Goal: Task Accomplishment & Management: Complete application form

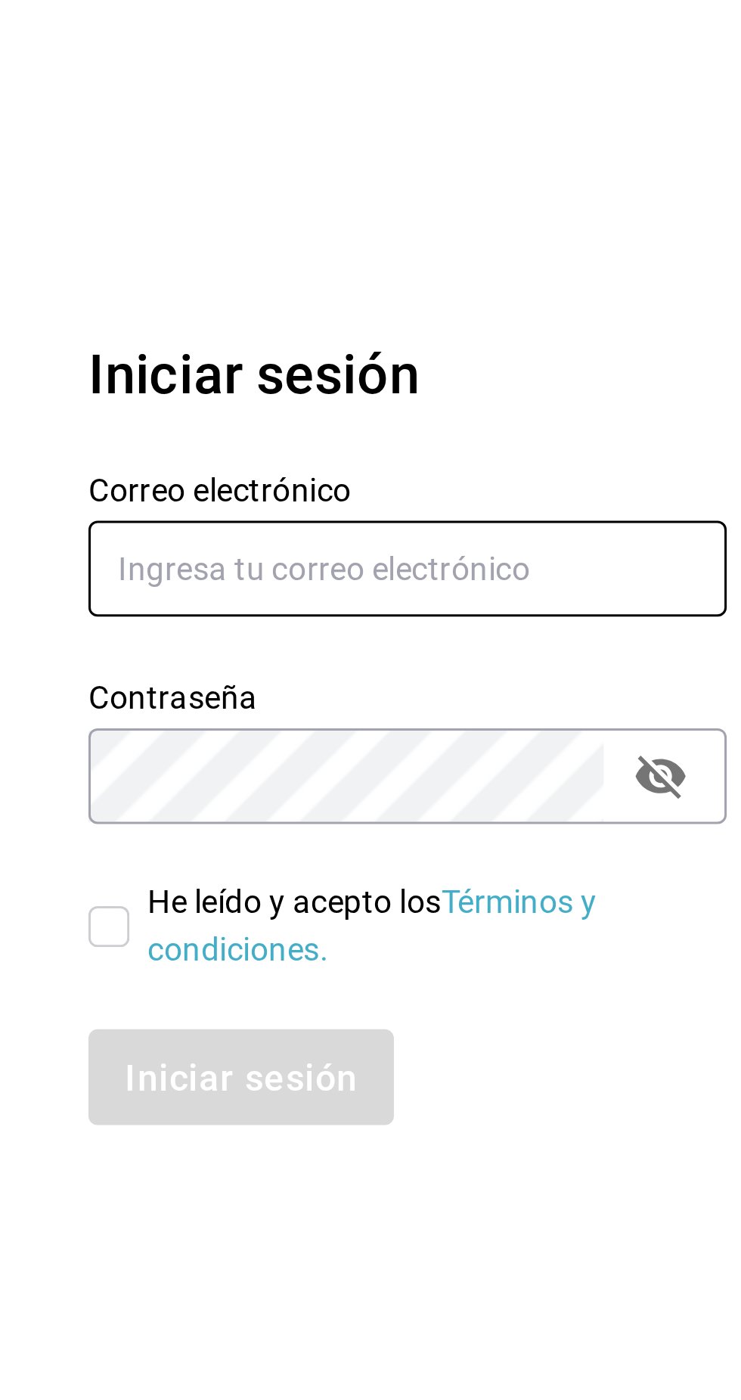
click at [616, 662] on input "text" at bounding box center [599, 647] width 212 height 32
type input "[EMAIL_ADDRESS][DOMAIN_NAME]"
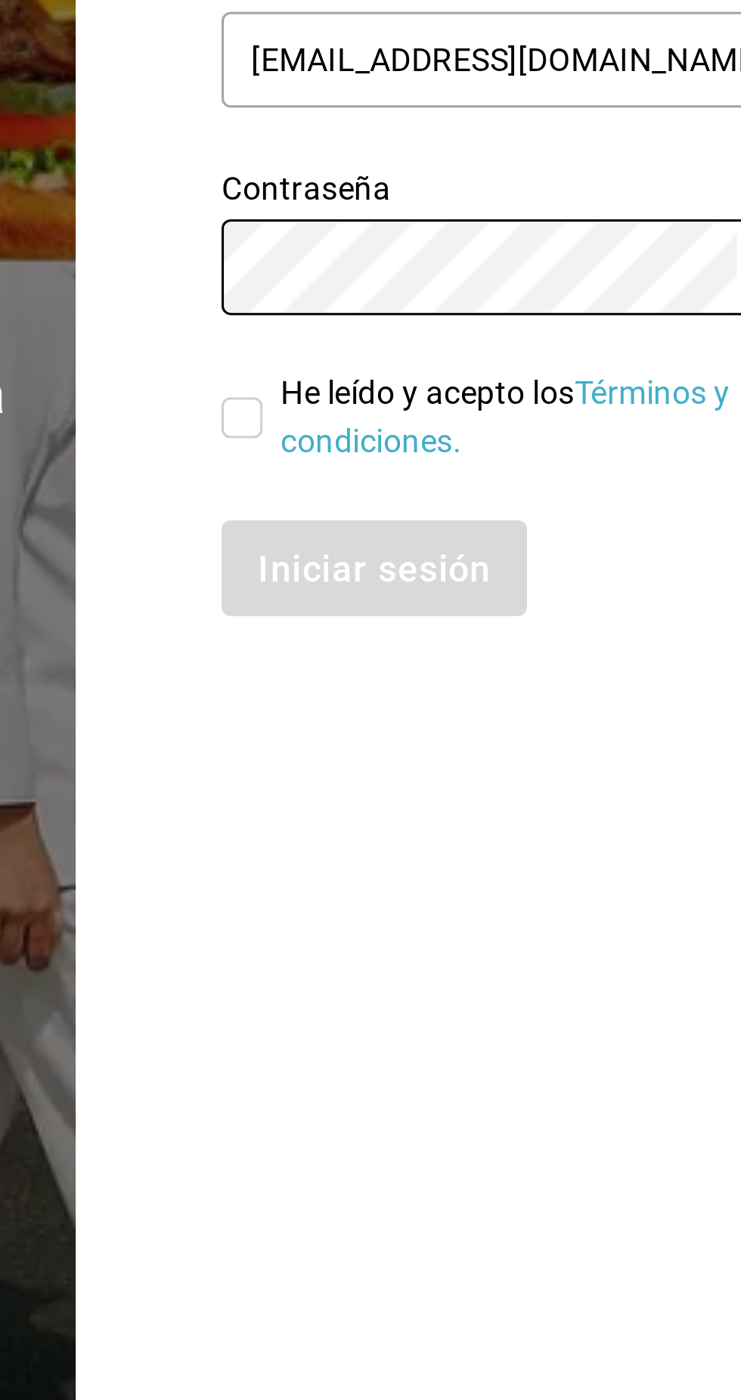
click at [499, 772] on input "He leído y acepto los Términos y condiciones." at bounding box center [500, 766] width 14 height 14
checkbox input "true"
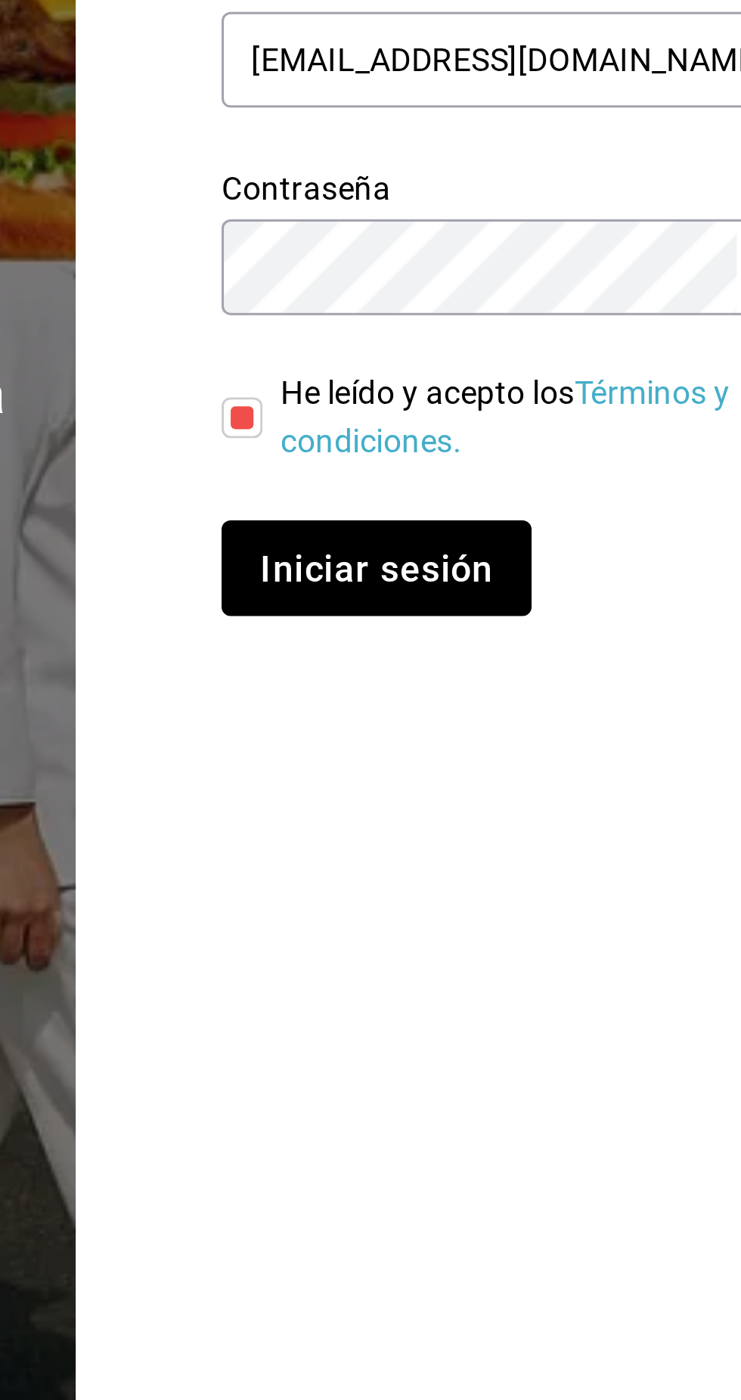
click at [563, 822] on font "Iniciar sesión" at bounding box center [544, 815] width 77 height 14
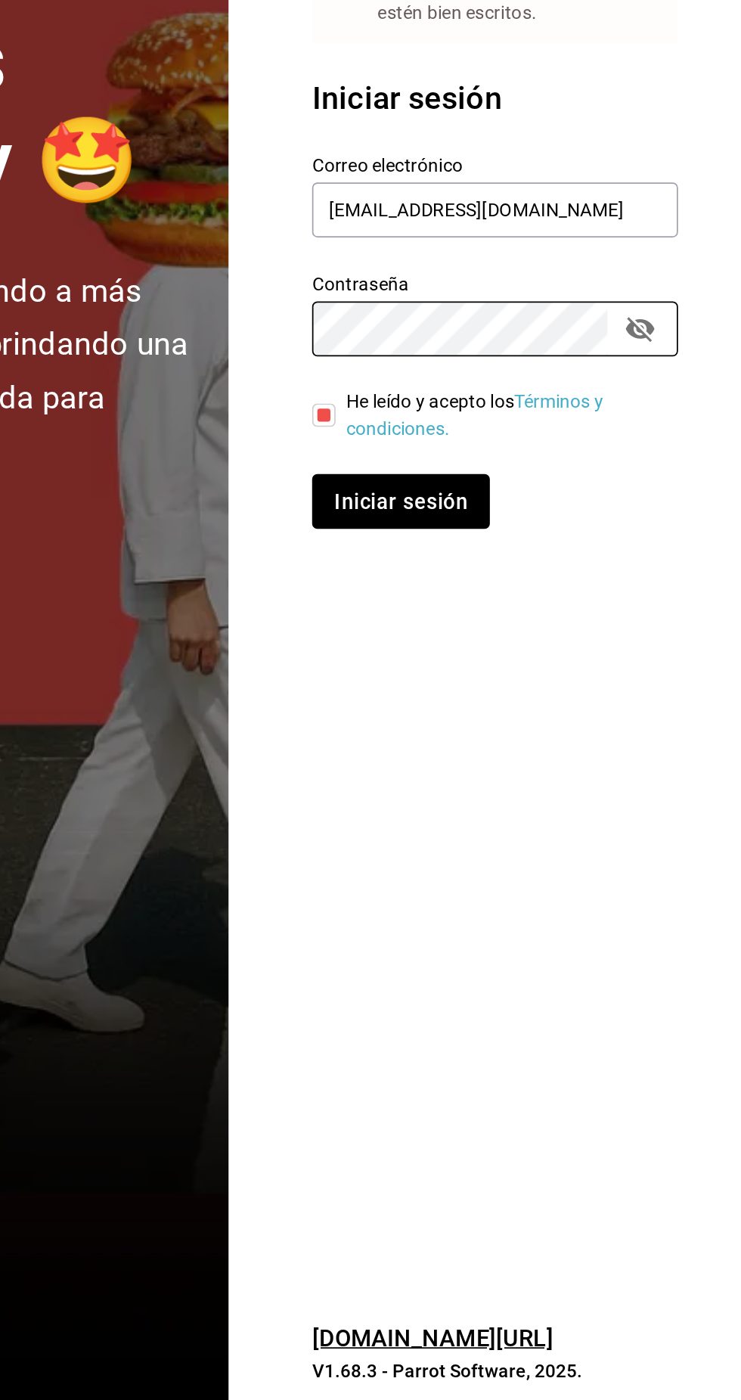
click at [557, 855] on font "Iniciar sesión" at bounding box center [544, 848] width 77 height 14
click at [493, 833] on button "Iniciar sesión" at bounding box center [543, 849] width 101 height 32
